Goal: Transaction & Acquisition: Purchase product/service

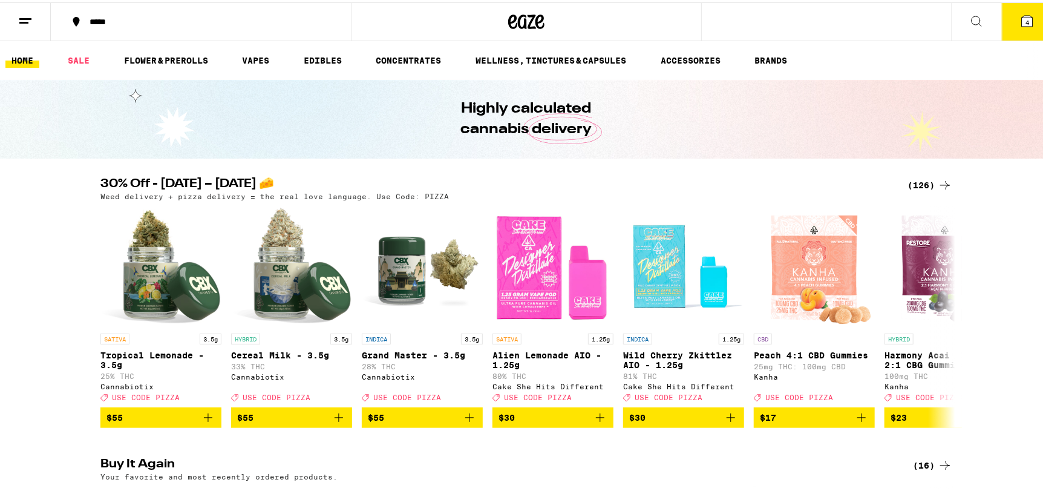
click at [922, 179] on div "(126)" at bounding box center [929, 182] width 45 height 15
click at [920, 178] on div "(126)" at bounding box center [929, 182] width 45 height 15
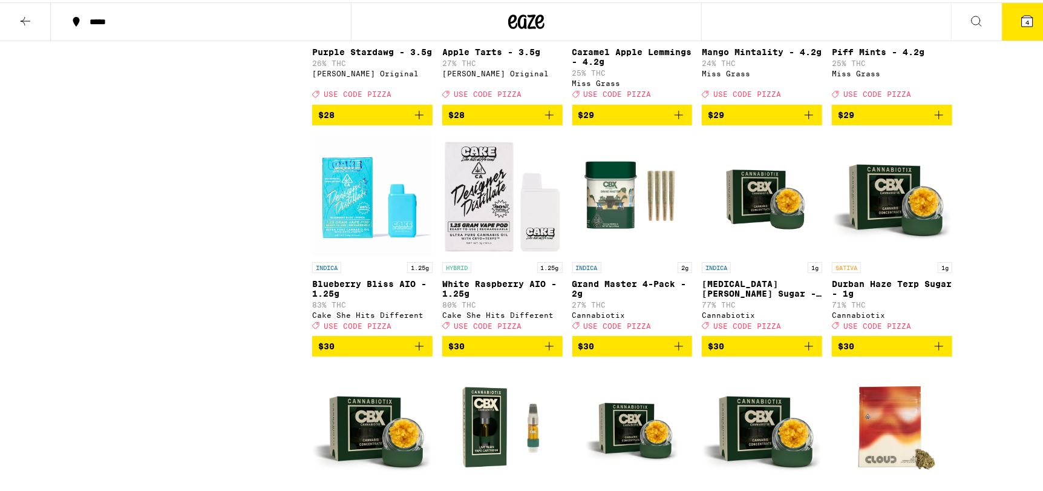
scroll to position [3266, 0]
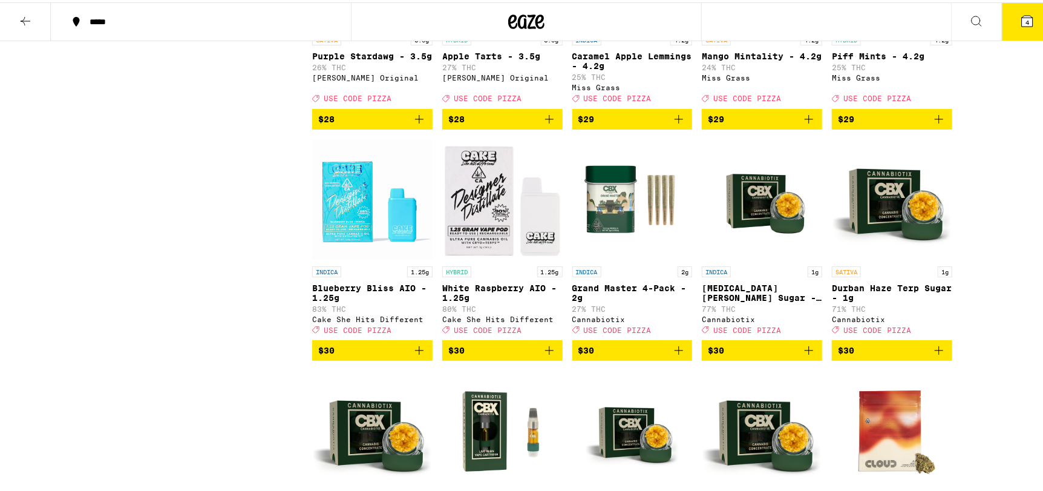
click at [115, 25] on button "*****" at bounding box center [201, 19] width 300 height 36
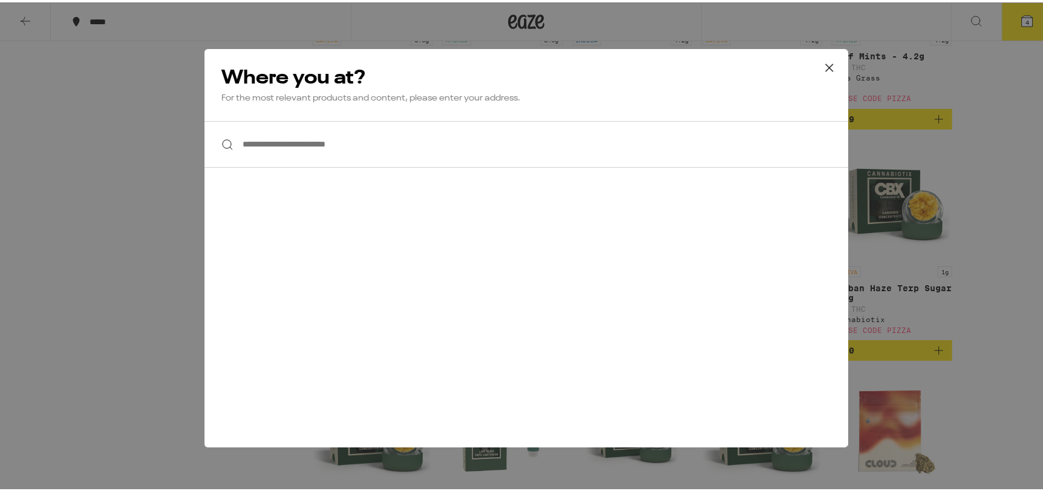
click at [365, 155] on input "**********" at bounding box center [526, 142] width 644 height 47
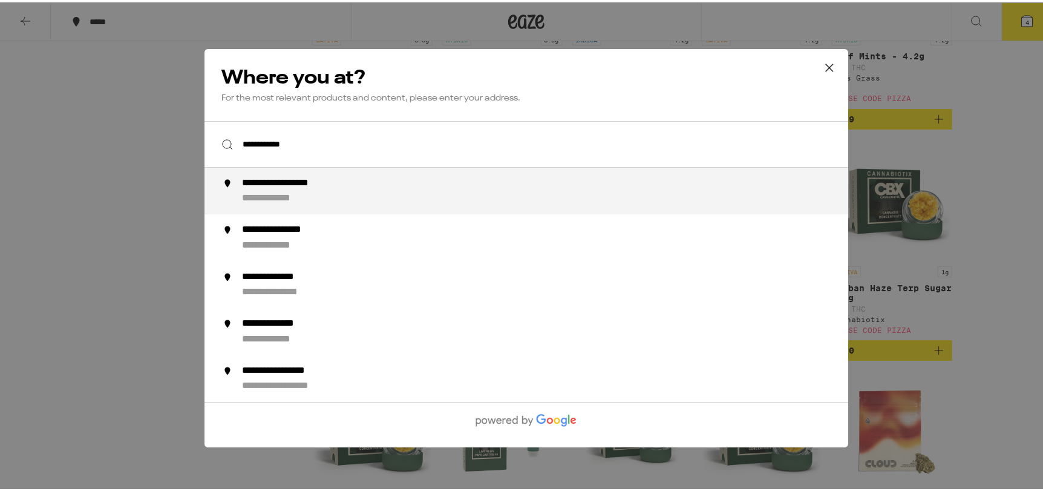
click at [357, 184] on div "**********" at bounding box center [550, 188] width 617 height 27
type input "**********"
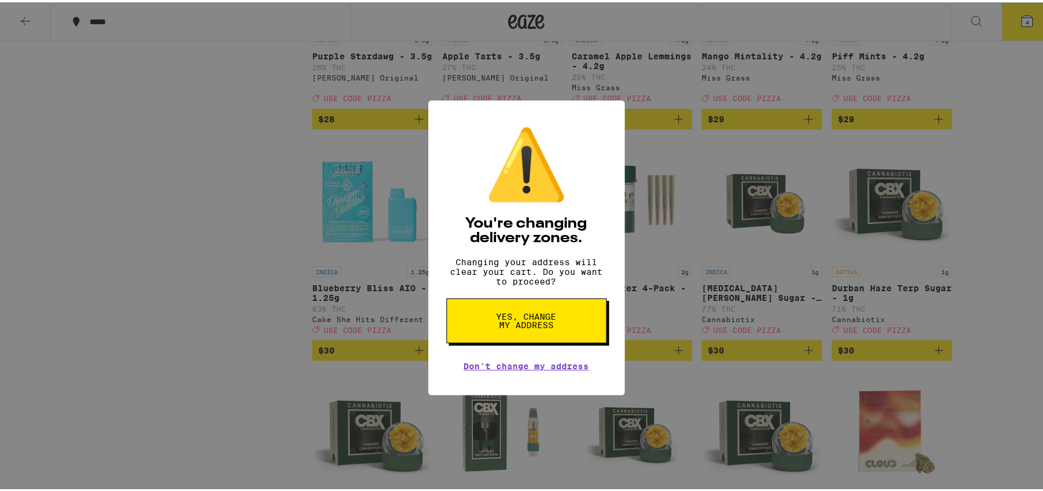
click at [581, 324] on button "Yes, change my address" at bounding box center [526, 318] width 160 height 45
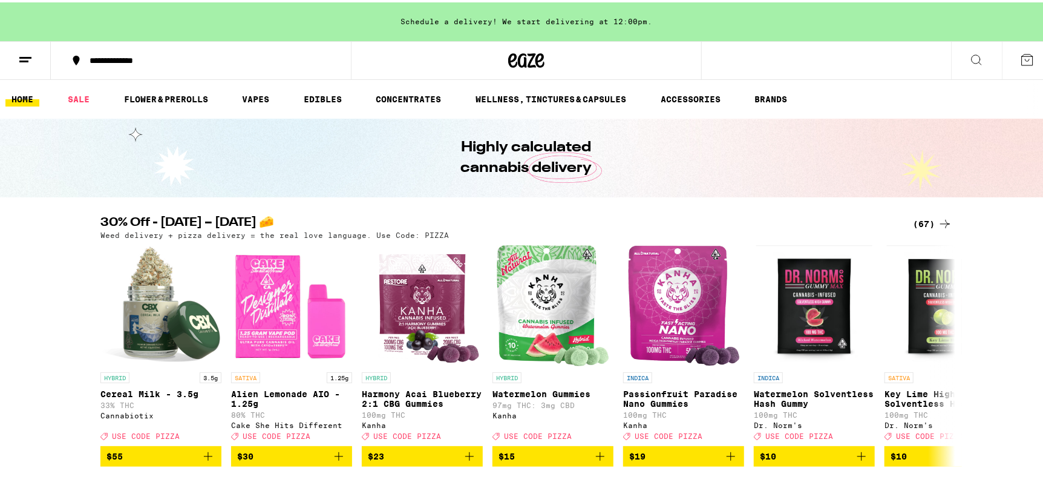
click at [914, 219] on div "(67)" at bounding box center [932, 221] width 39 height 15
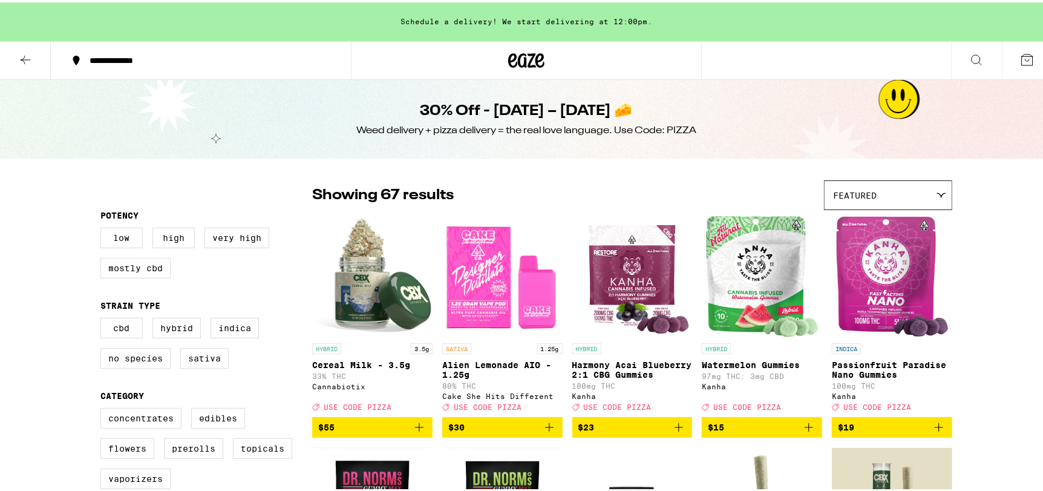
click at [931, 219] on img "Open page for Passionfruit Paradise Nano Gummies from Kanha" at bounding box center [891, 274] width 113 height 121
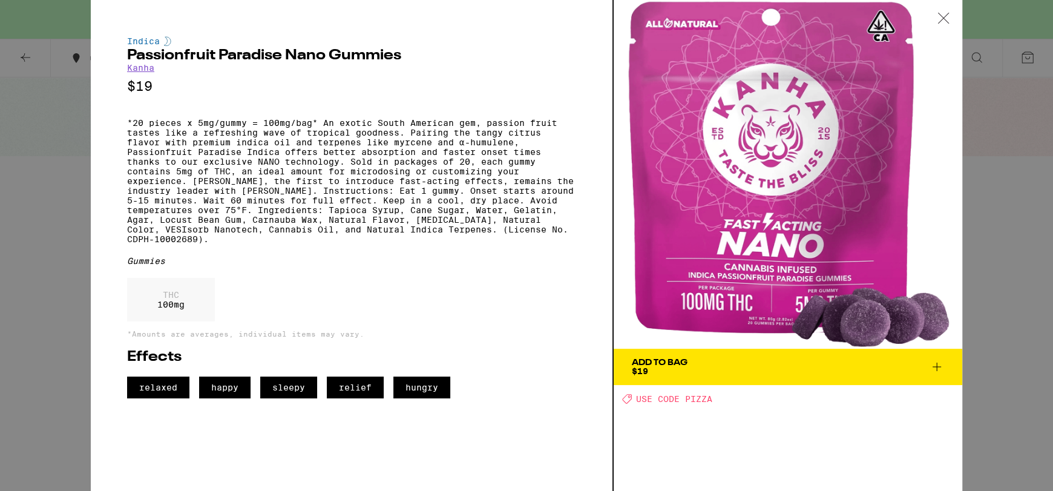
click at [947, 13] on icon at bounding box center [943, 18] width 12 height 11
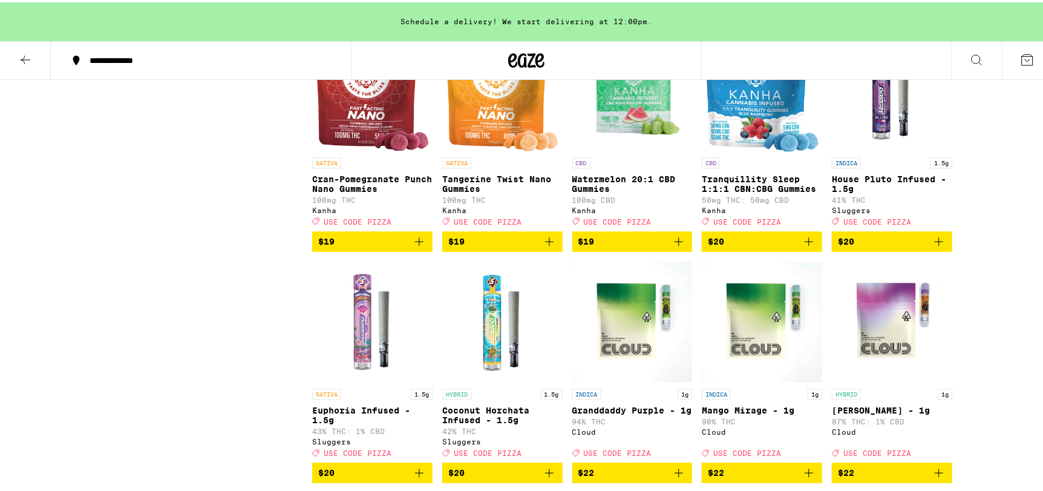
scroll to position [1573, 0]
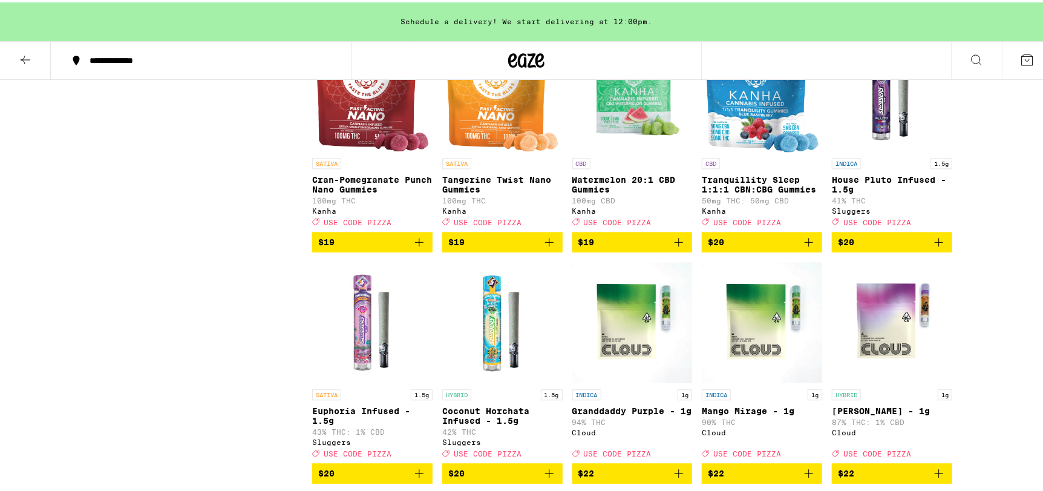
click at [756, 147] on img "Open page for Tranquillity Sleep 1:1:1 CBN:CBG Gummies from Kanha" at bounding box center [762, 88] width 113 height 121
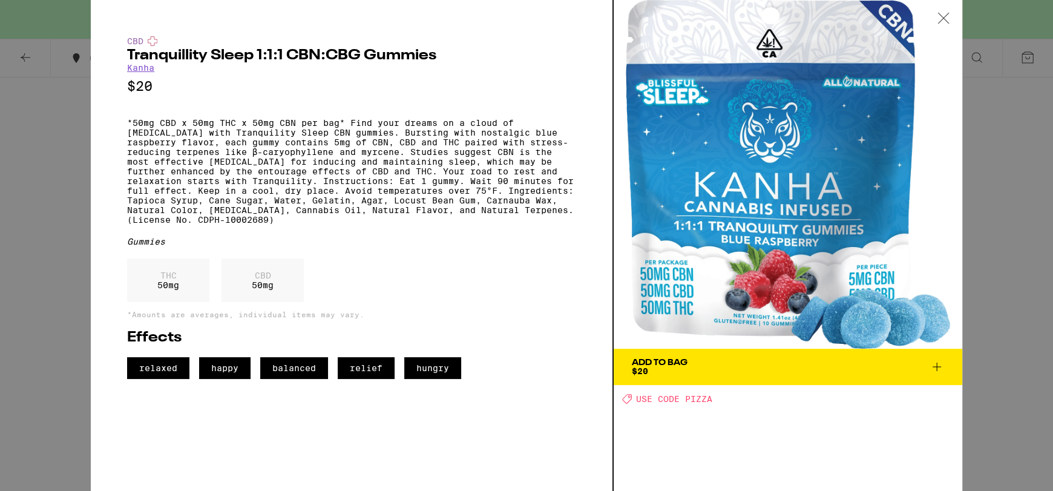
click at [932, 362] on icon at bounding box center [936, 366] width 15 height 15
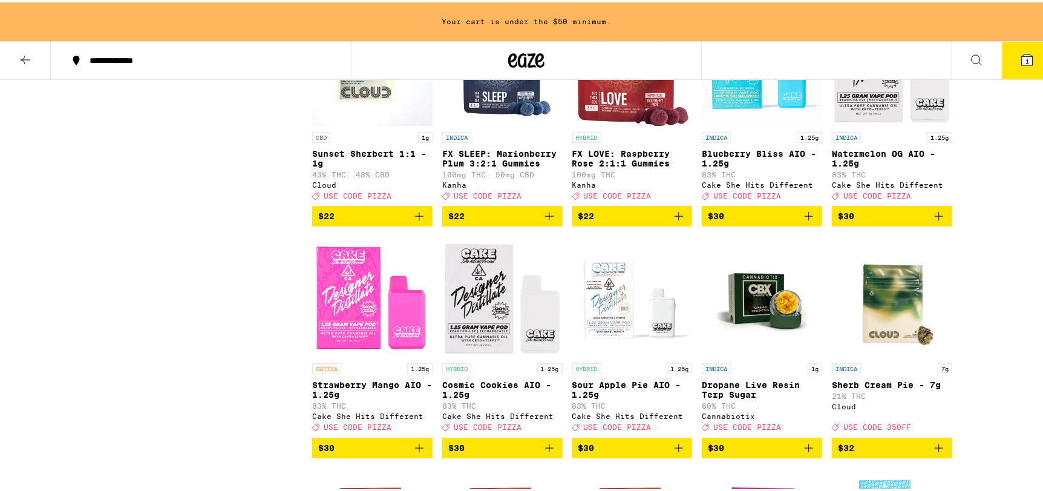
scroll to position [1996, 0]
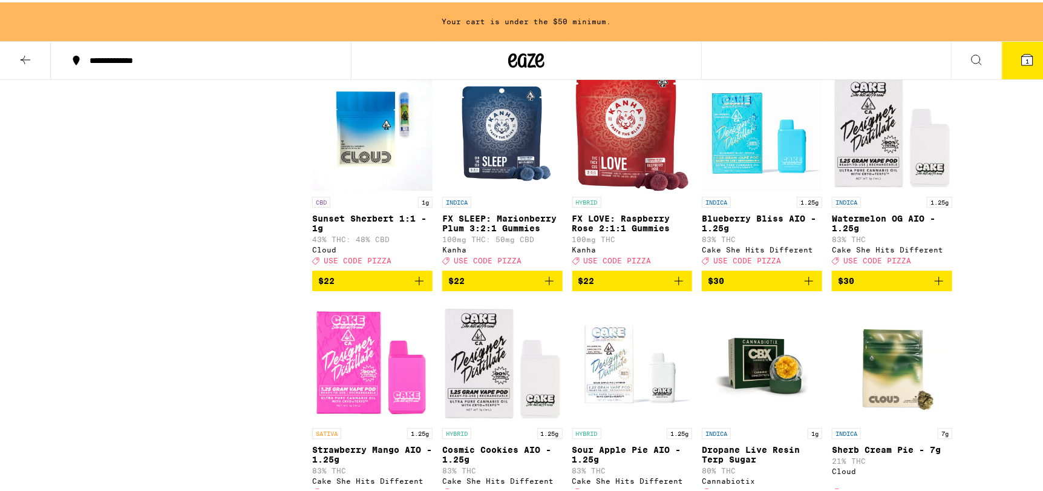
click at [486, 183] on img "Open page for FX SLEEP: Marionberry Plum 3:2:1 Gummies from Kanha" at bounding box center [502, 127] width 101 height 121
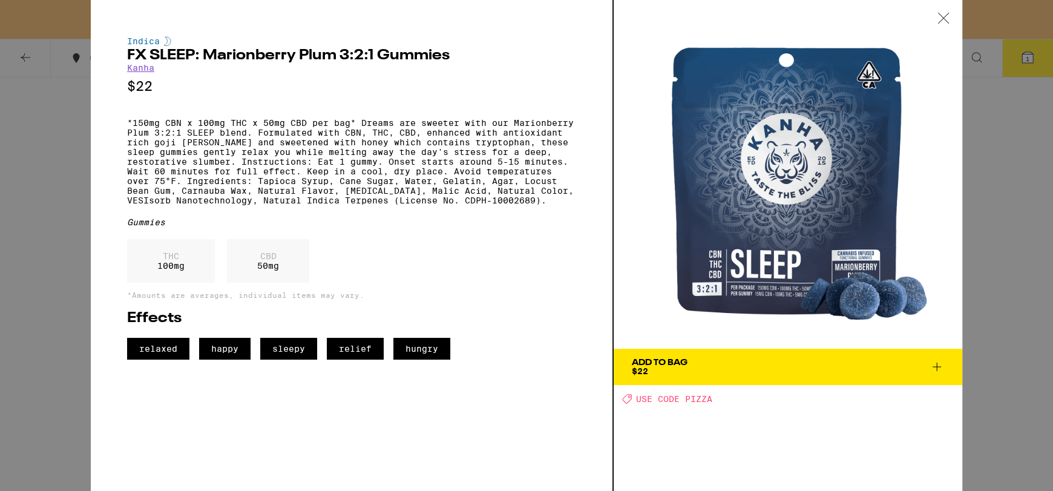
click at [946, 368] on button "Add To Bag $22" at bounding box center [787, 366] width 348 height 36
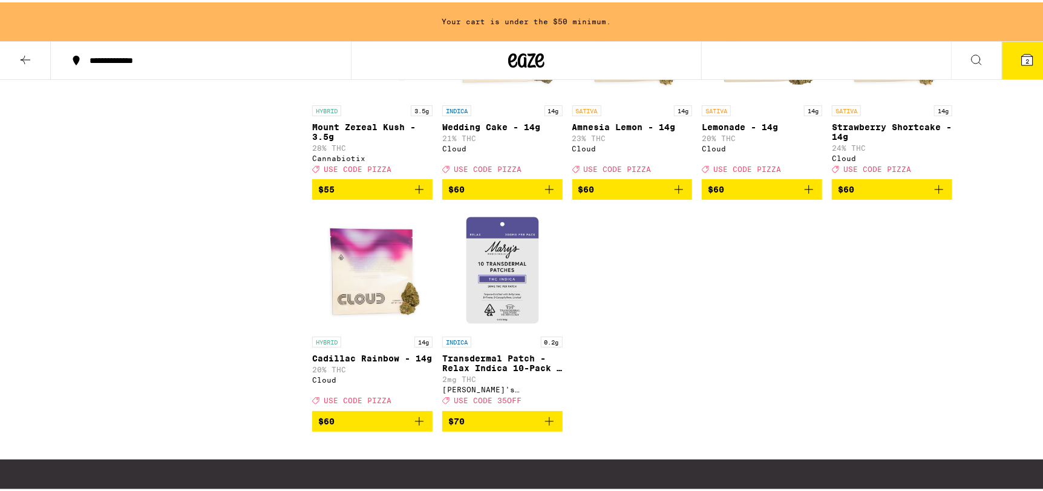
scroll to position [2964, 0]
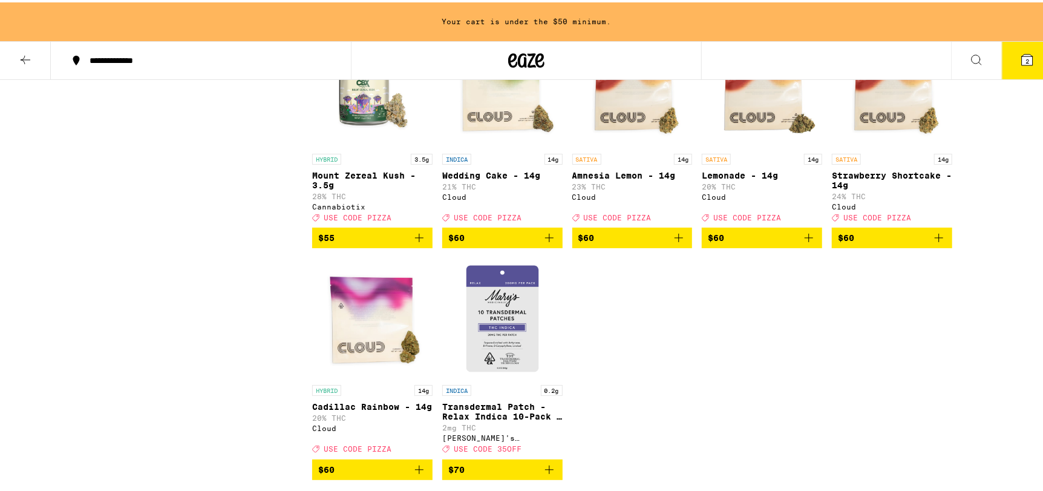
click at [1010, 33] on div "Your cart is under the $50 minimum." at bounding box center [526, 19] width 1053 height 39
click at [1028, 56] on button "2" at bounding box center [1027, 58] width 51 height 38
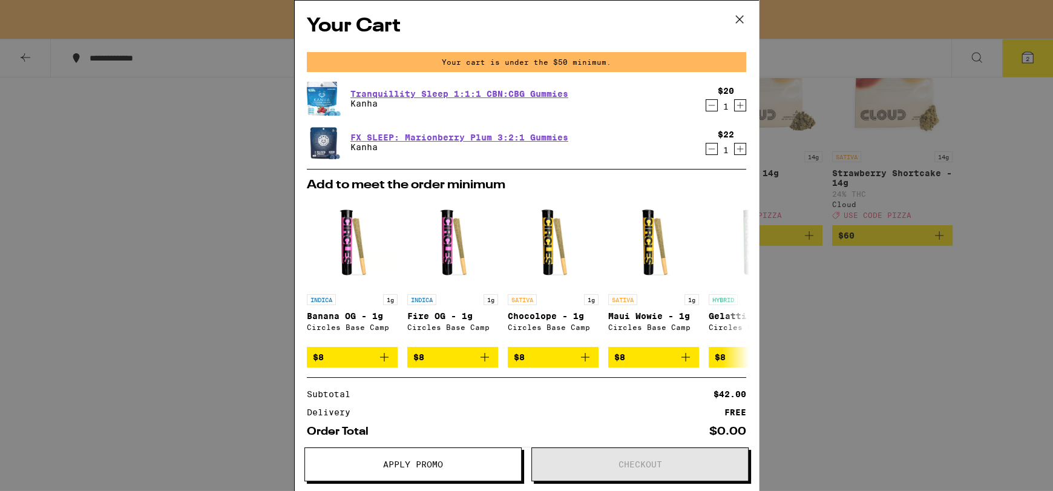
click at [740, 14] on icon at bounding box center [739, 19] width 18 height 18
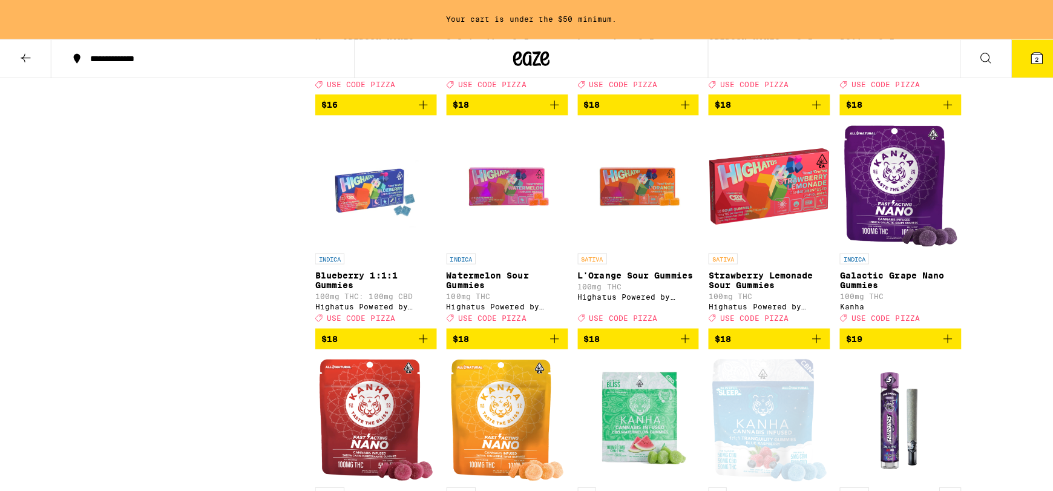
scroll to position [1210, 0]
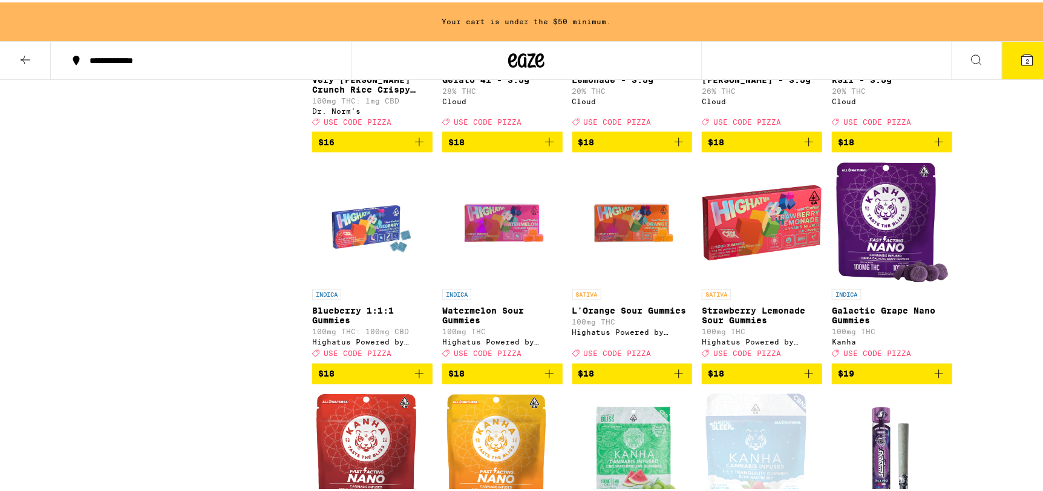
click at [358, 260] on img "Open page for Blueberry 1:1:1 Gummies from Highatus Powered by Cannabiotix" at bounding box center [372, 220] width 120 height 121
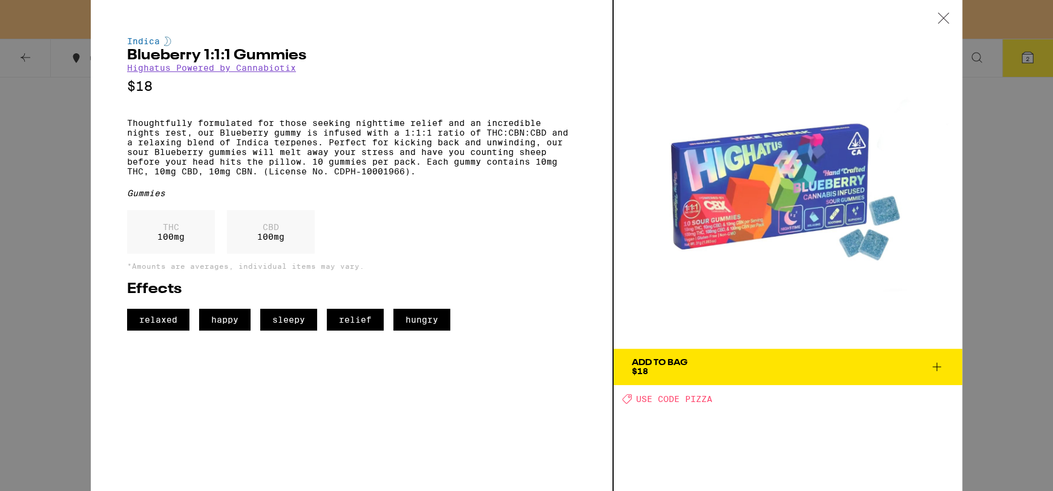
click at [941, 361] on icon at bounding box center [936, 366] width 15 height 15
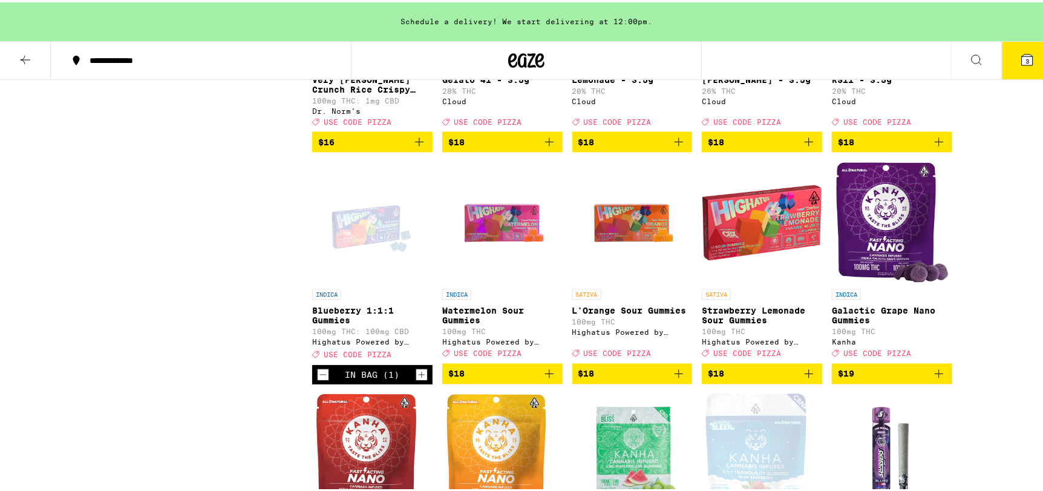
click at [1020, 49] on button "3" at bounding box center [1027, 58] width 51 height 38
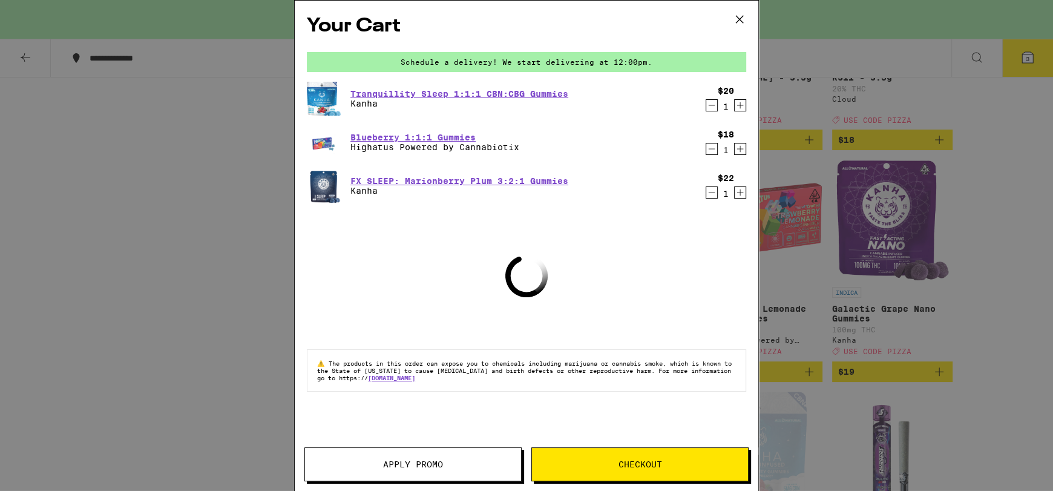
click at [400, 465] on span "Apply Promo" at bounding box center [413, 464] width 60 height 8
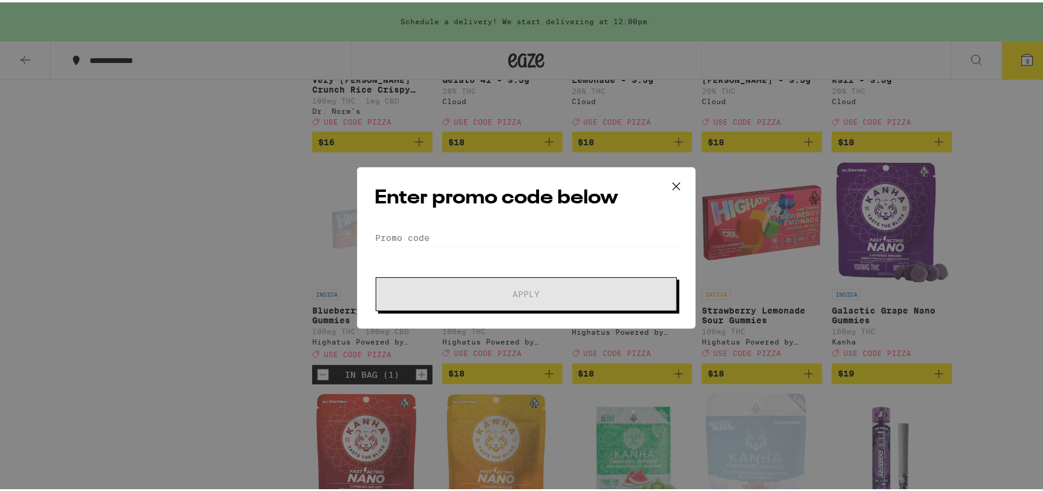
click at [457, 224] on div "Enter promo code below Promo Code Apply" at bounding box center [526, 246] width 339 height 162
click at [454, 232] on input "Promo Code" at bounding box center [526, 235] width 304 height 18
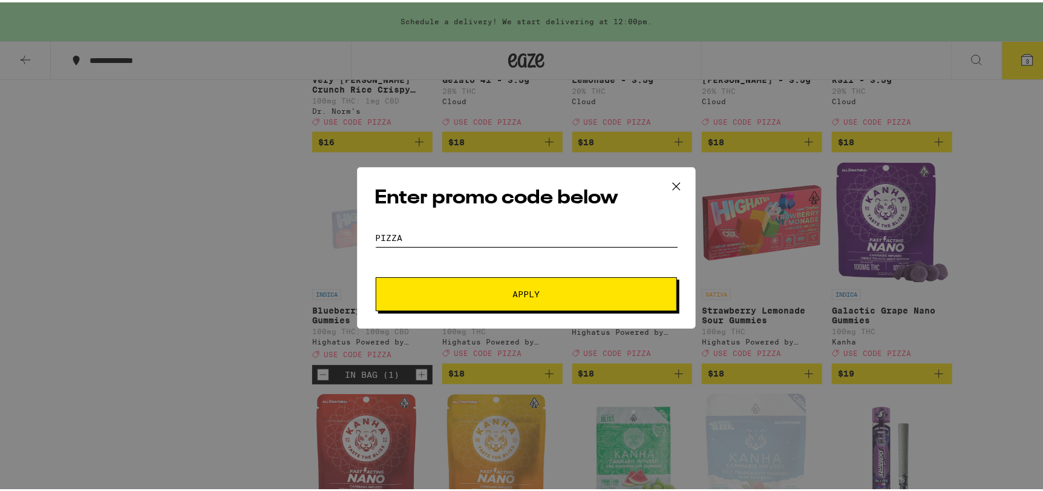
type input "pizza"
click at [376, 275] on button "Apply" at bounding box center [526, 292] width 301 height 34
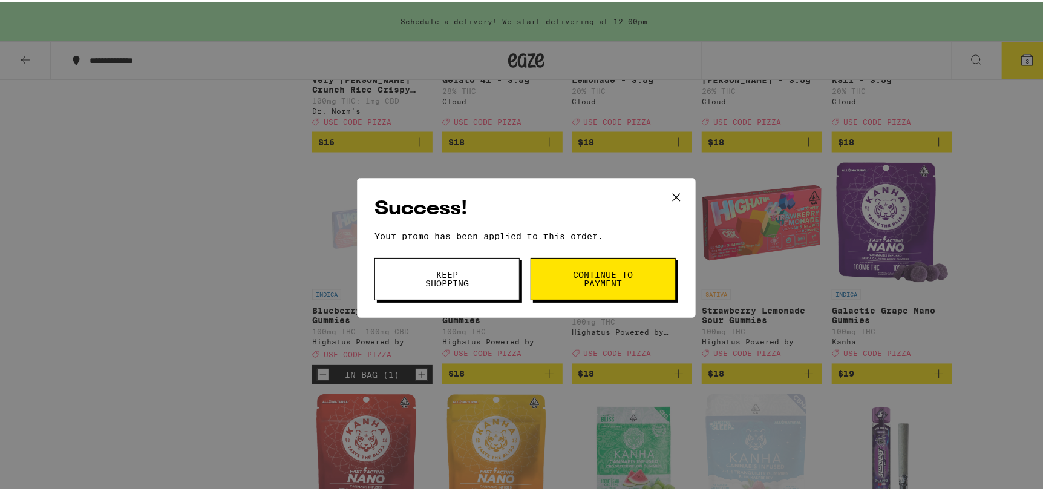
click at [407, 281] on button "Keep Shopping" at bounding box center [446, 276] width 145 height 42
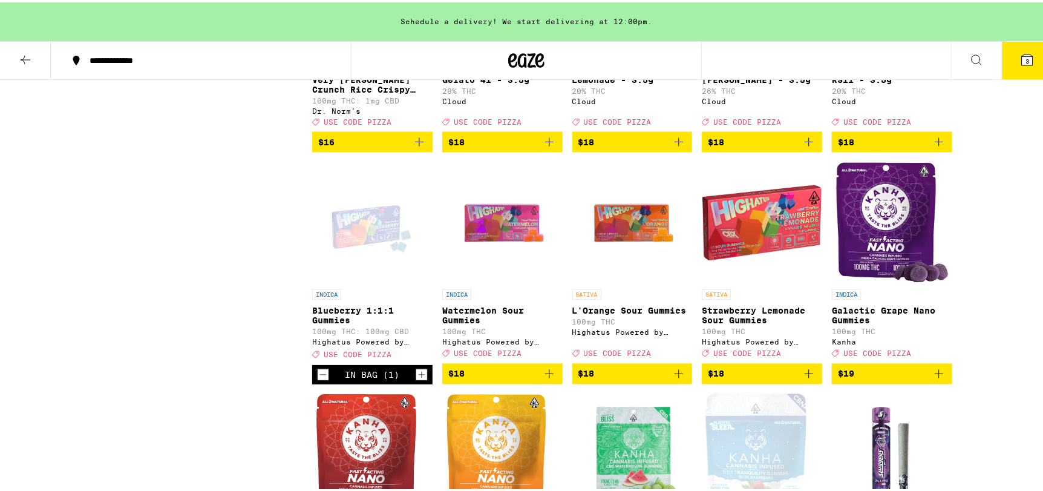
click at [1036, 60] on button "3" at bounding box center [1027, 58] width 51 height 38
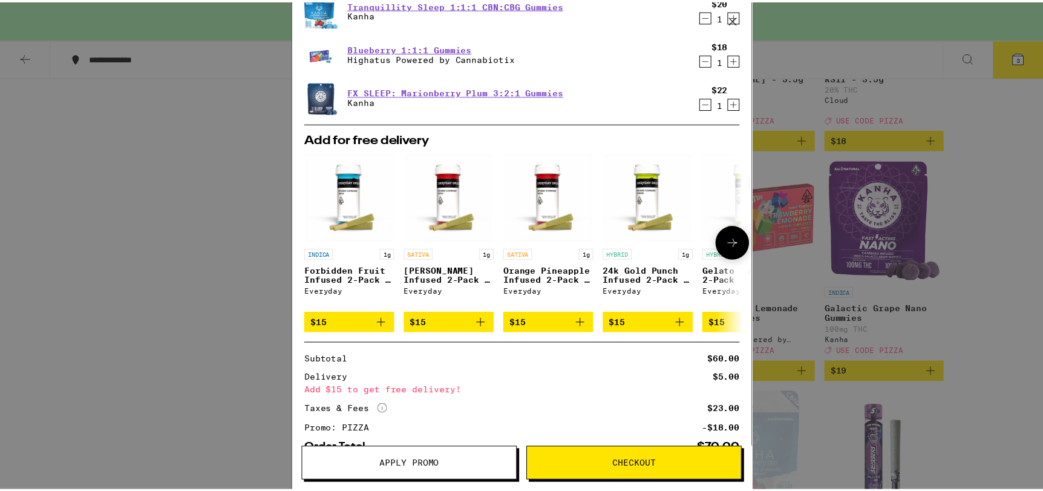
scroll to position [169, 0]
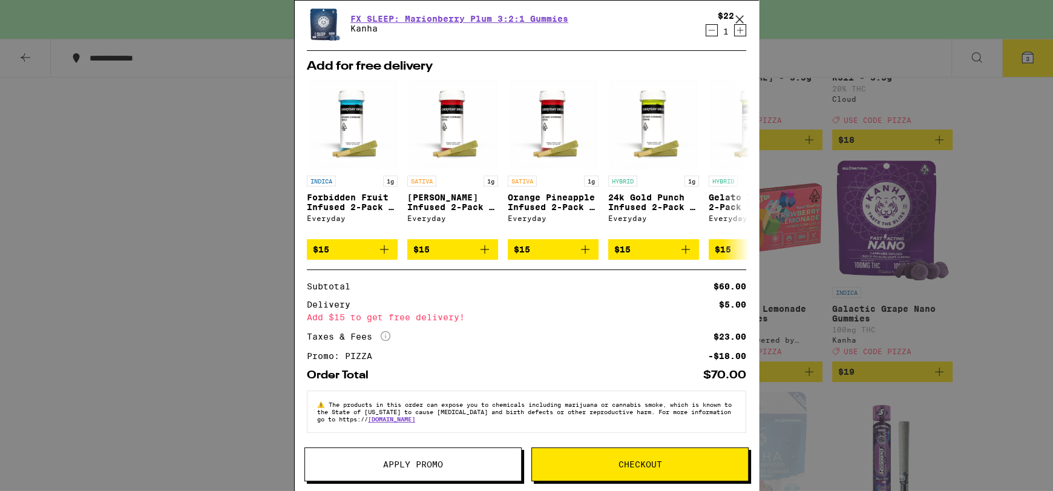
click at [737, 16] on icon at bounding box center [739, 19] width 18 height 18
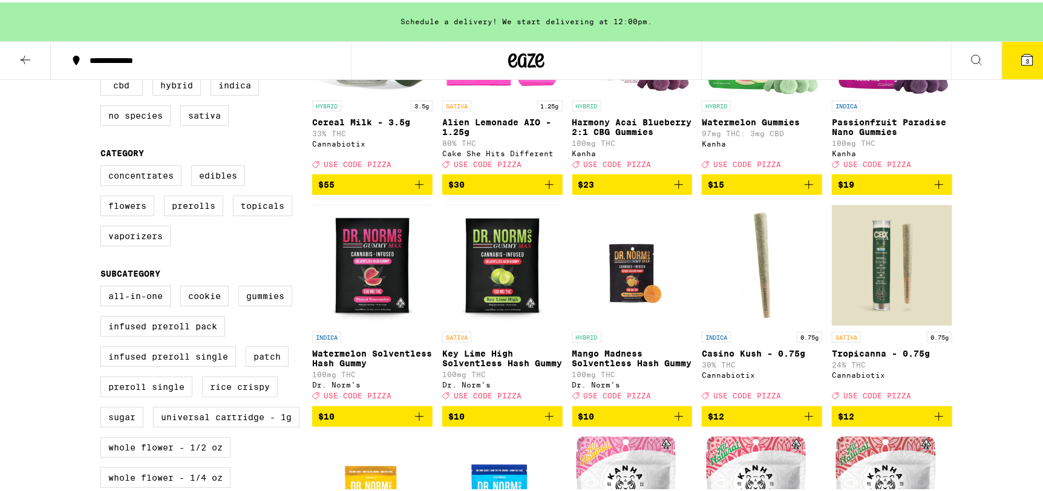
scroll to position [242, 0]
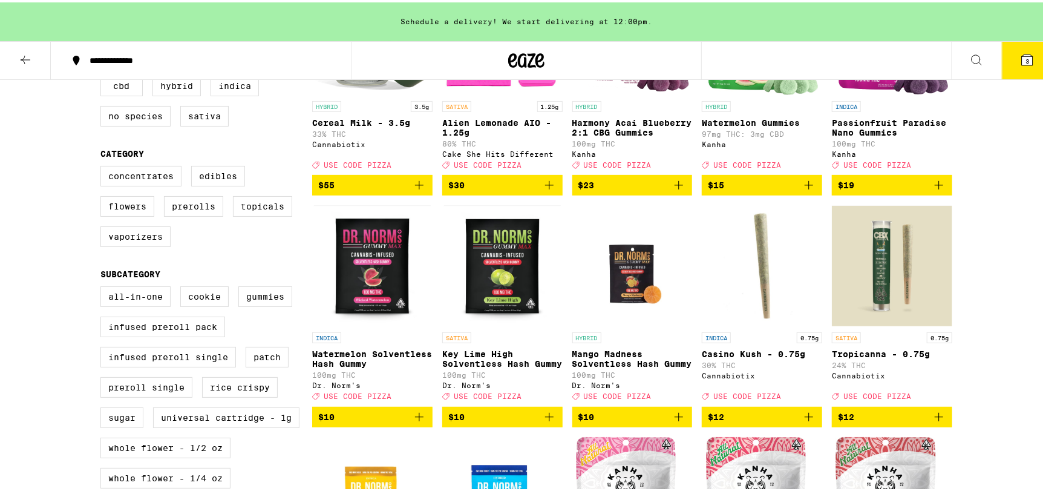
click at [806, 422] on icon "Add to bag" at bounding box center [809, 414] width 15 height 15
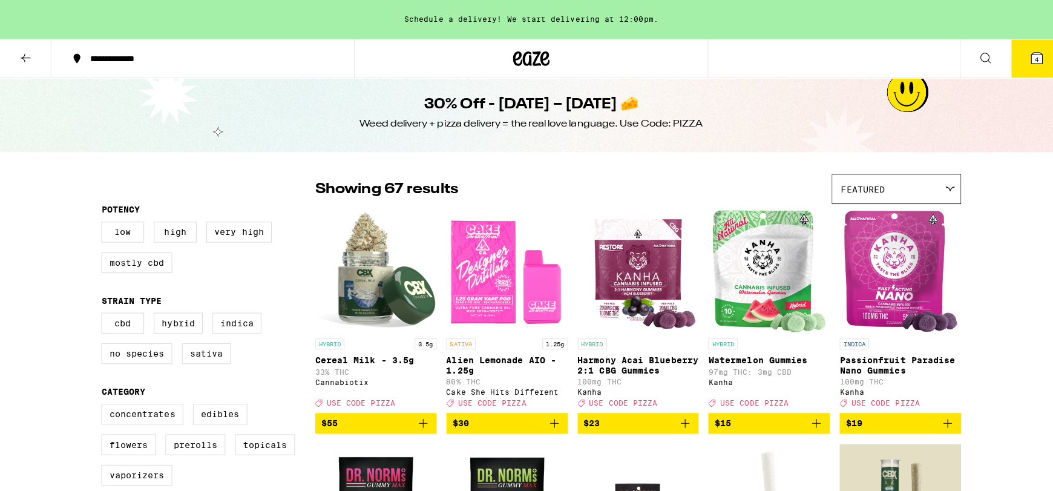
scroll to position [0, 0]
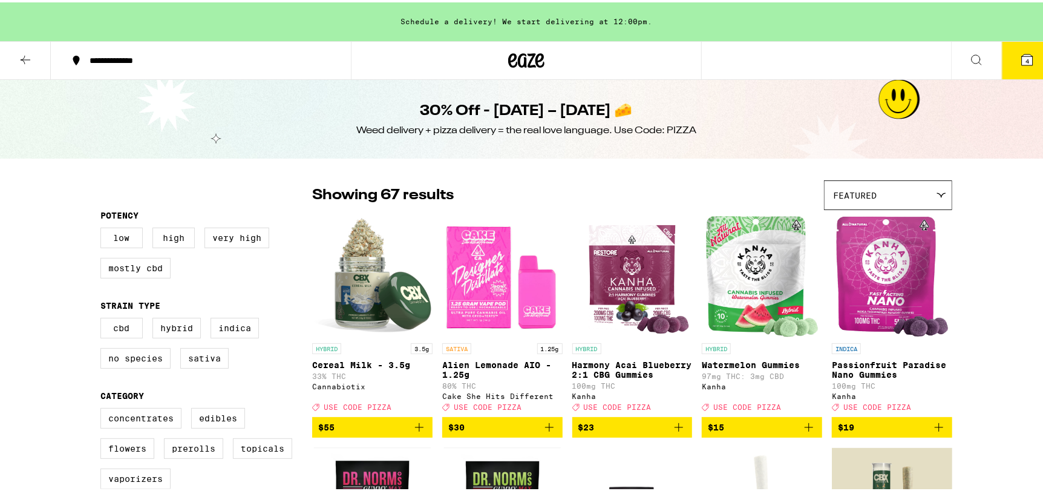
click at [1019, 56] on button "4" at bounding box center [1027, 58] width 51 height 38
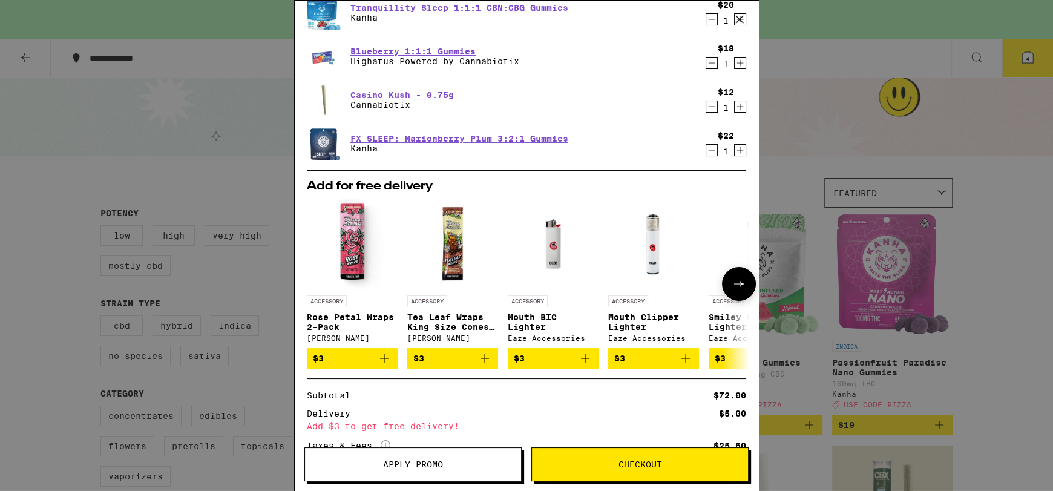
scroll to position [201, 0]
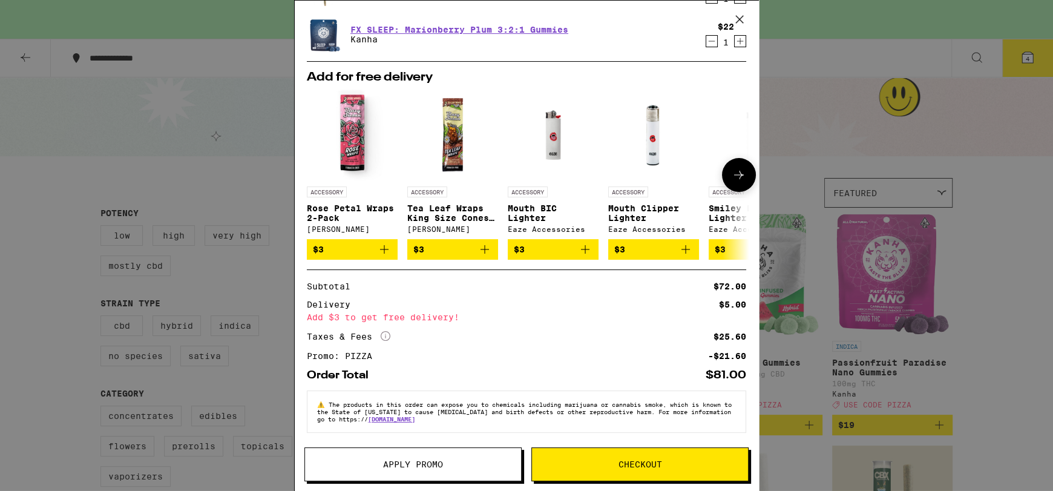
click at [583, 249] on icon "Add to bag" at bounding box center [585, 249] width 15 height 15
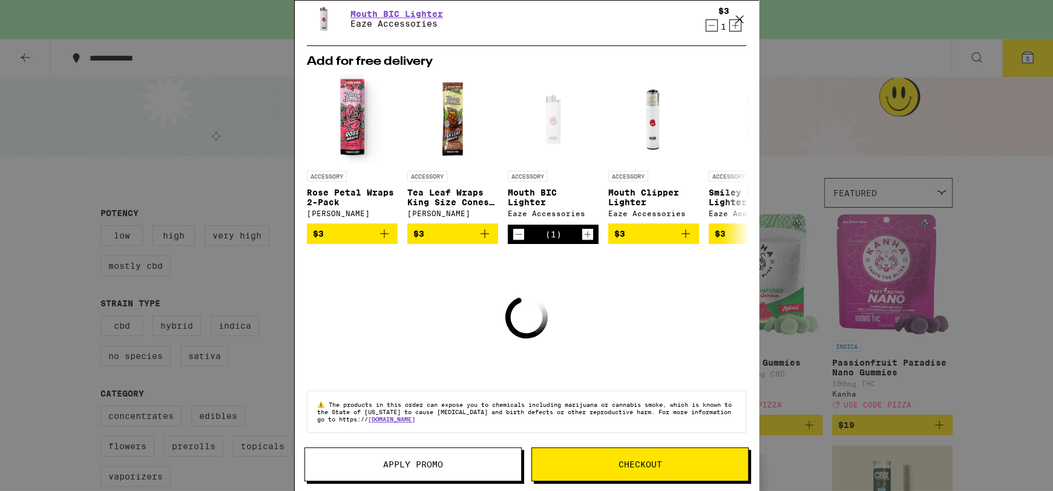
scroll to position [244, 0]
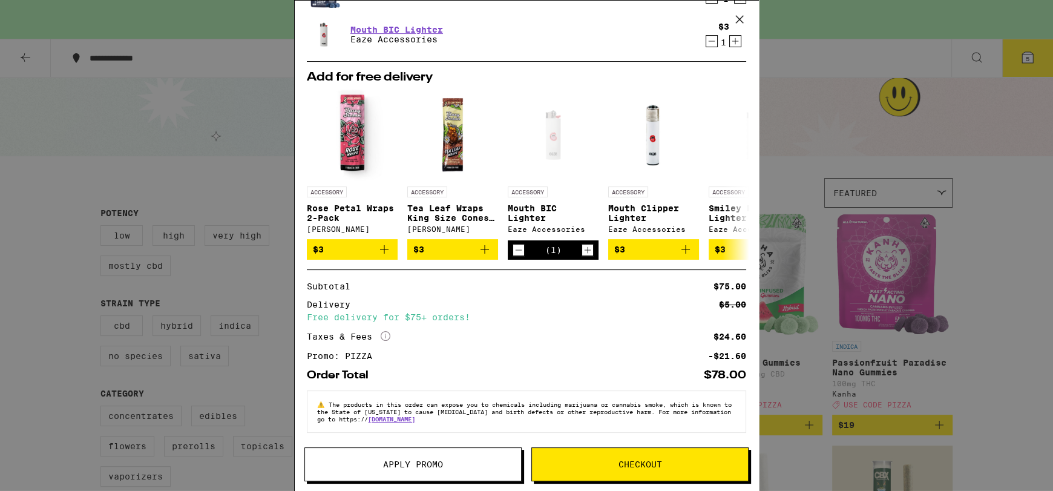
click at [736, 17] on icon at bounding box center [739, 19] width 18 height 18
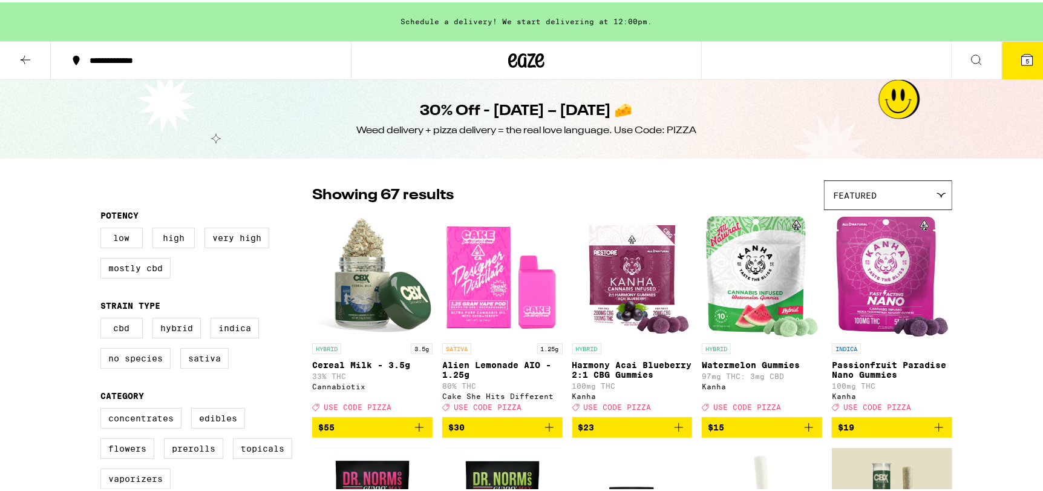
click at [1038, 54] on button "5" at bounding box center [1027, 58] width 51 height 38
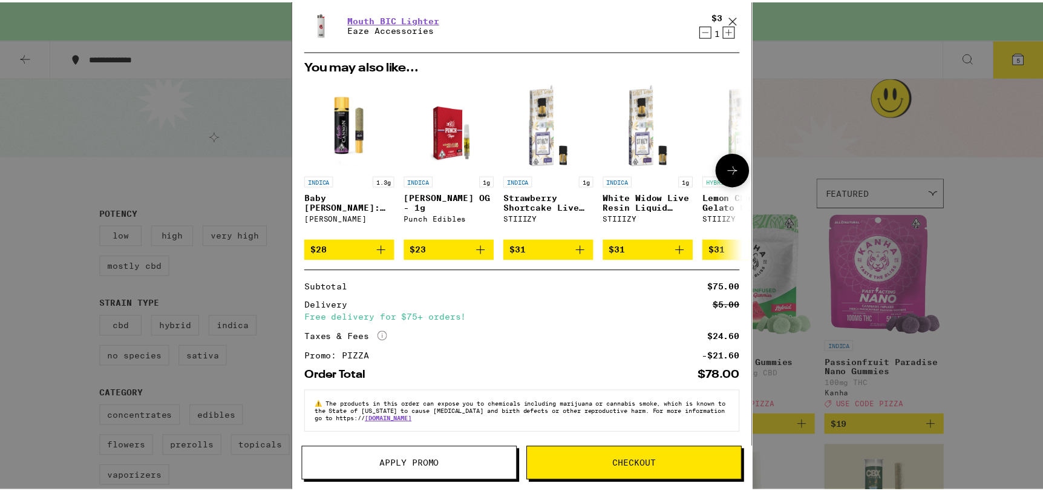
scroll to position [256, 0]
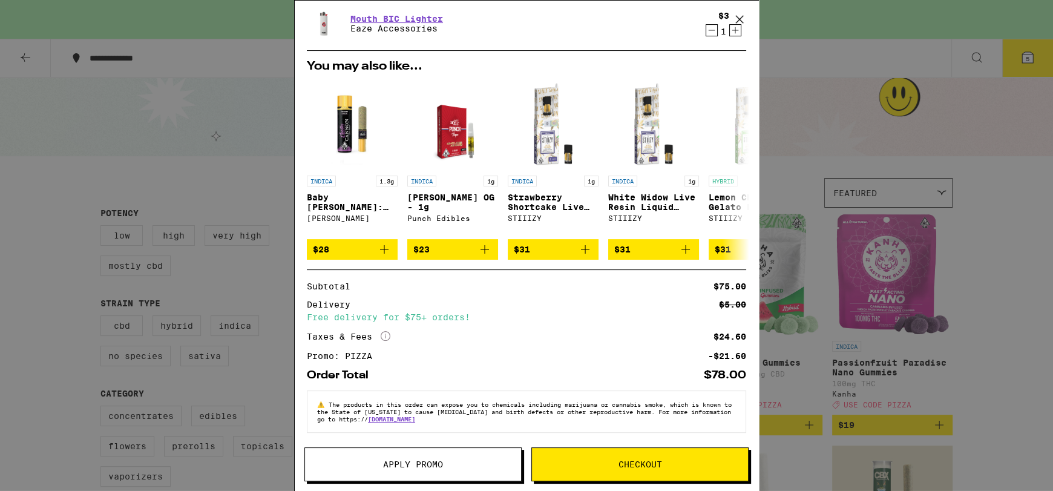
click at [739, 20] on icon at bounding box center [739, 19] width 18 height 18
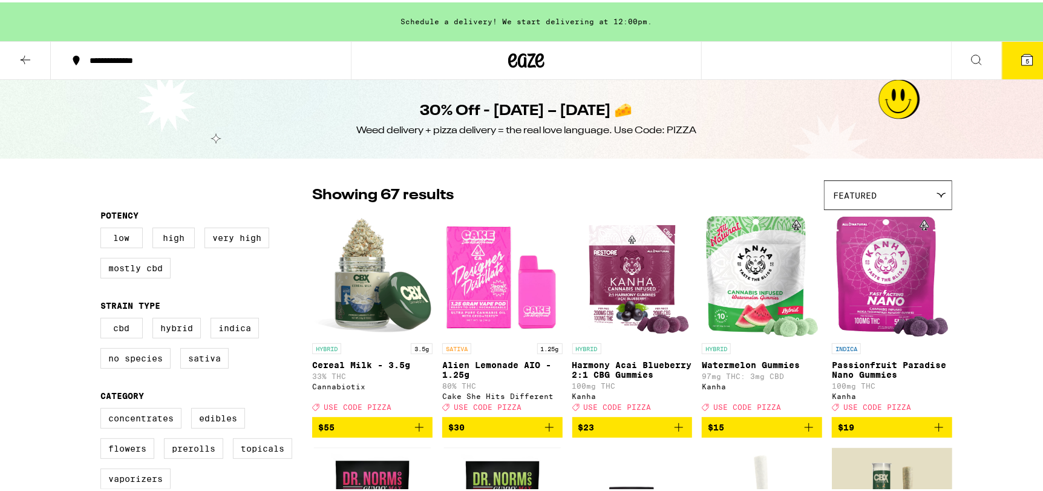
click at [1002, 63] on button "5" at bounding box center [1027, 58] width 51 height 38
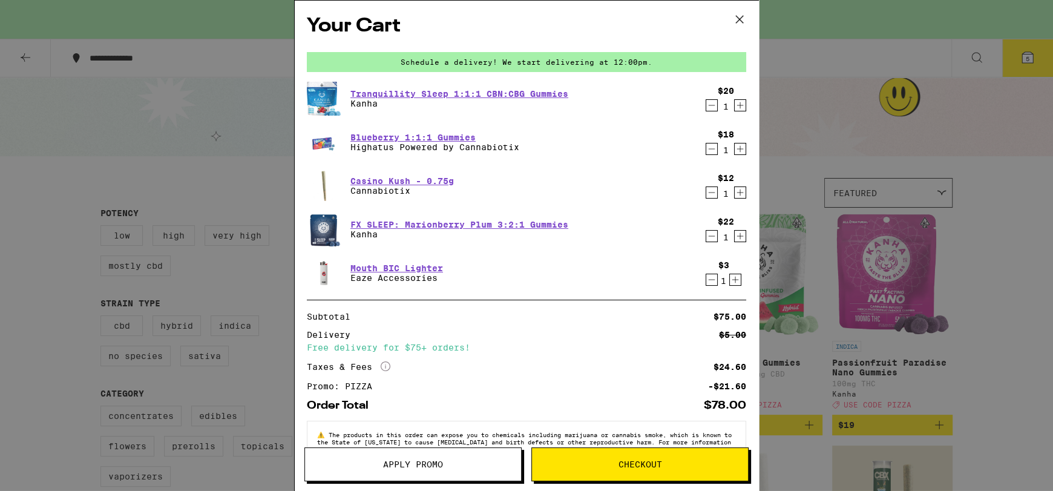
click at [681, 466] on span "Checkout" at bounding box center [640, 464] width 216 height 8
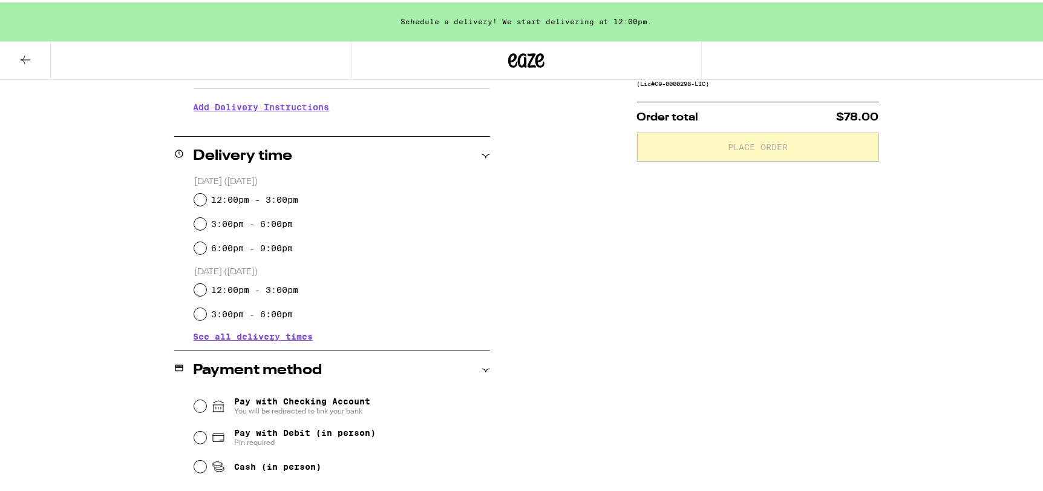
scroll to position [242, 0]
click at [194, 192] on input "12:00pm - 3:00pm" at bounding box center [200, 197] width 12 height 12
radio input "true"
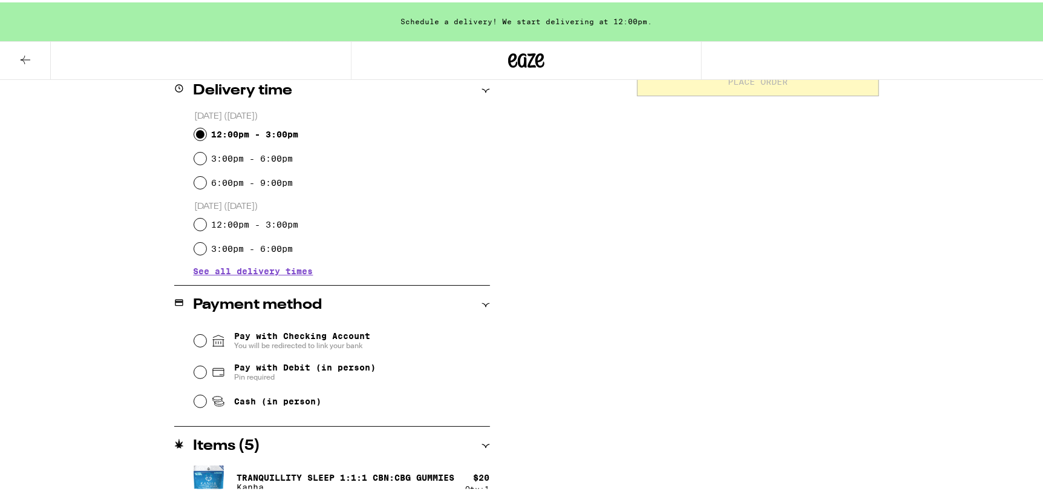
scroll to position [363, 0]
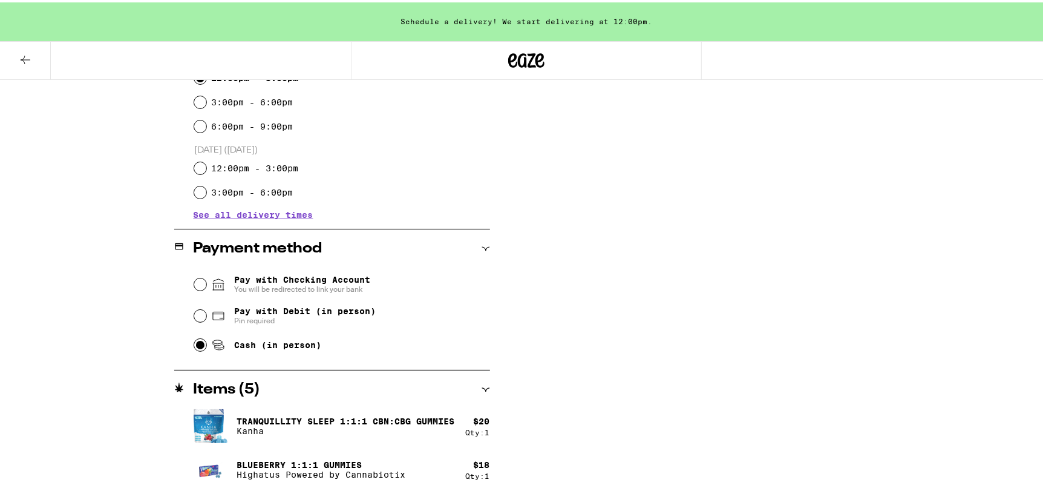
click at [197, 339] on input "Cash (in person)" at bounding box center [200, 342] width 12 height 12
radio input "true"
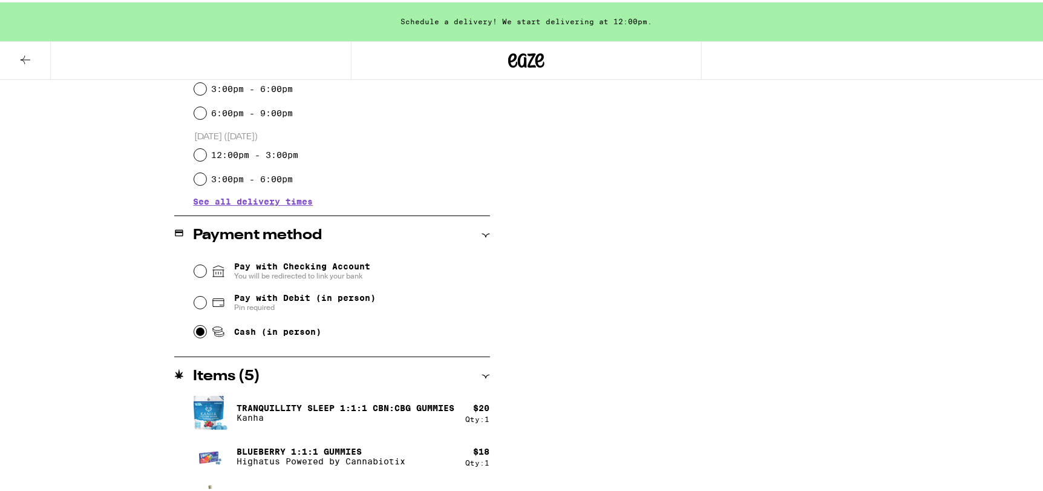
scroll to position [195, 0]
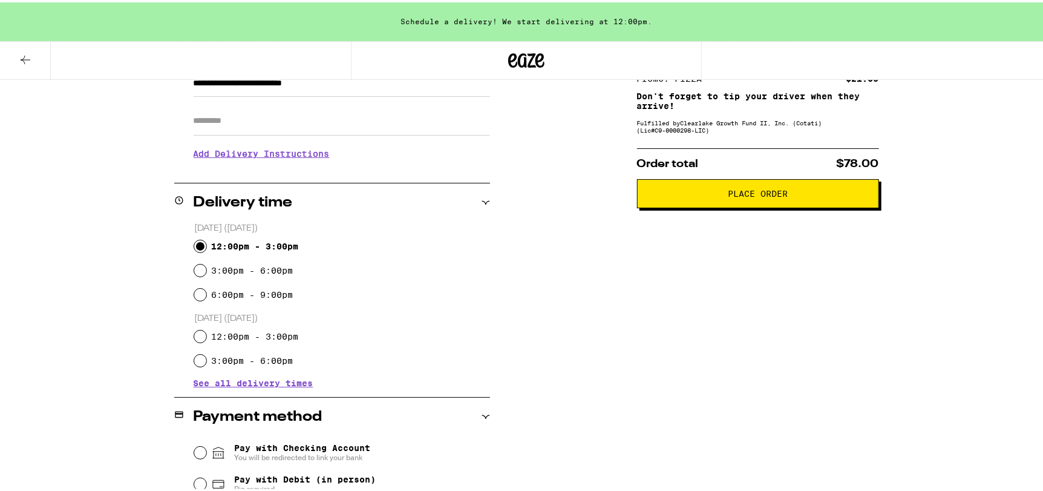
click at [802, 203] on button "Place Order" at bounding box center [758, 191] width 242 height 29
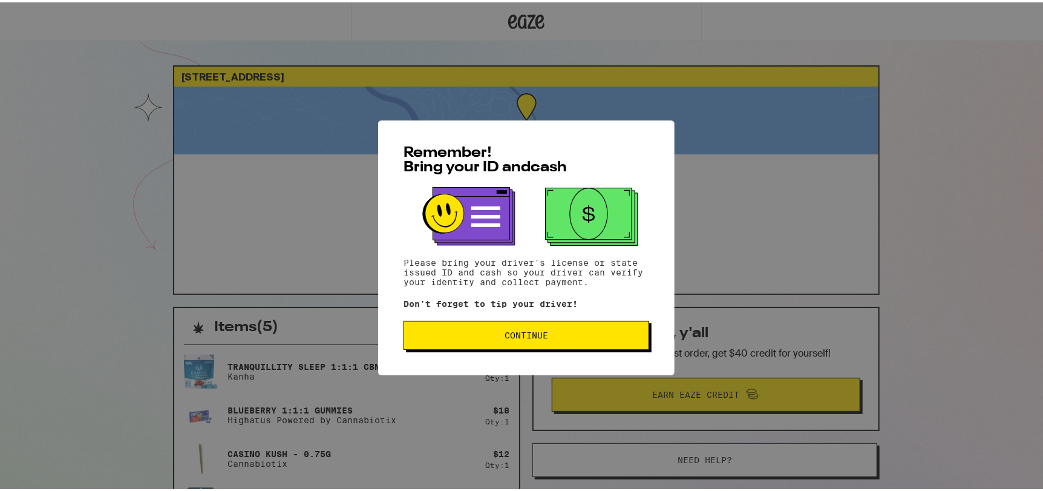
click at [547, 344] on button "Continue" at bounding box center [526, 332] width 246 height 29
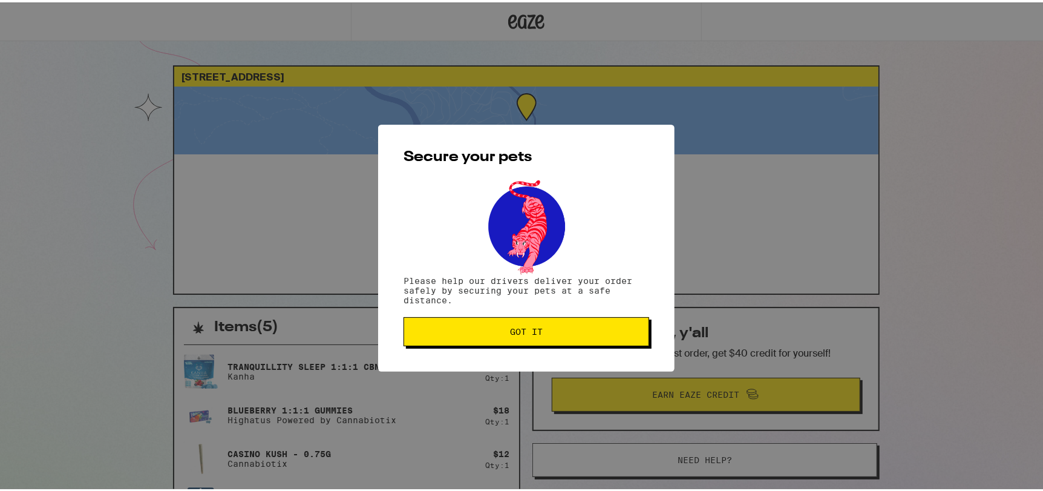
click at [486, 321] on button "Got it" at bounding box center [526, 329] width 246 height 29
